Goal: Navigation & Orientation: Find specific page/section

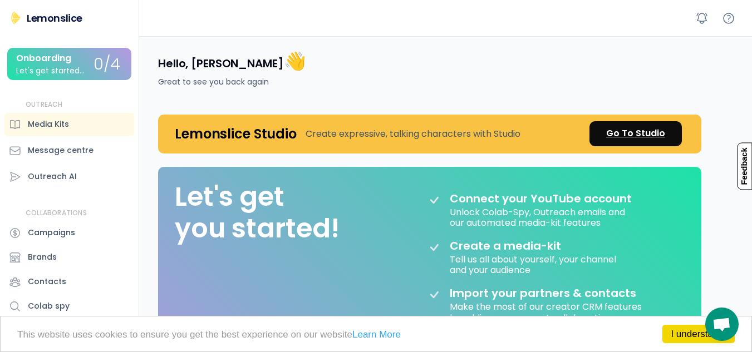
click at [638, 131] on div "Go To Studio" at bounding box center [635, 133] width 59 height 13
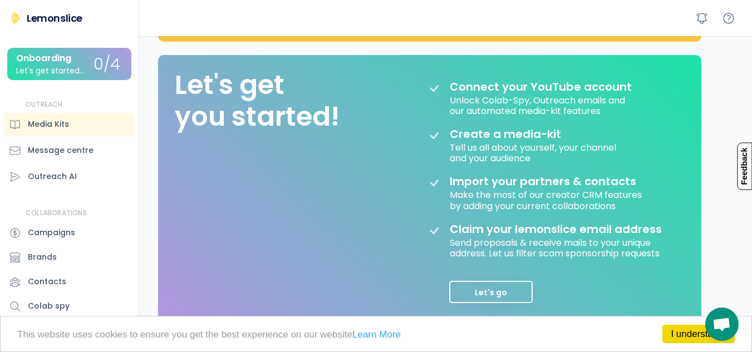
scroll to position [113, 0]
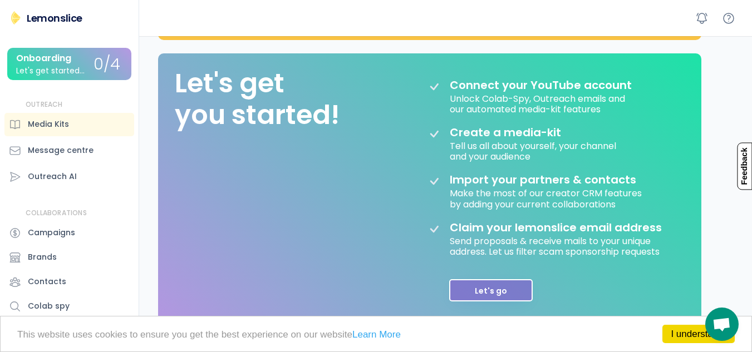
click at [491, 287] on button "Let's go" at bounding box center [490, 290] width 83 height 22
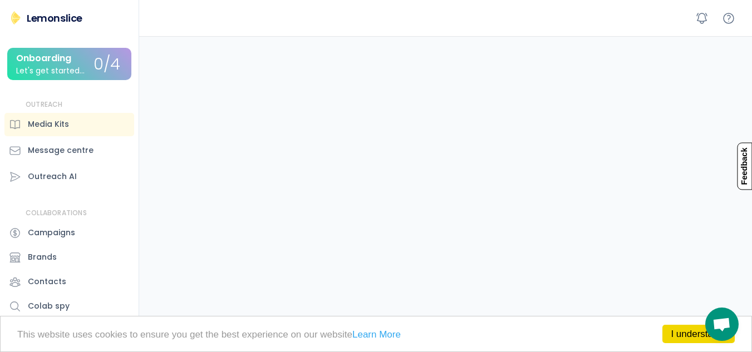
scroll to position [0, 0]
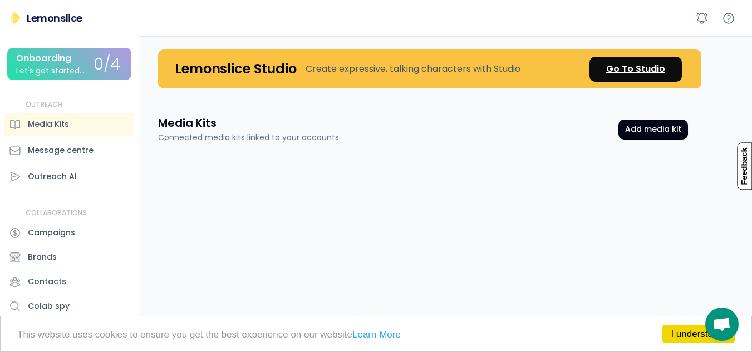
click at [635, 68] on div "Go To Studio" at bounding box center [635, 68] width 59 height 13
